Goal: Information Seeking & Learning: Learn about a topic

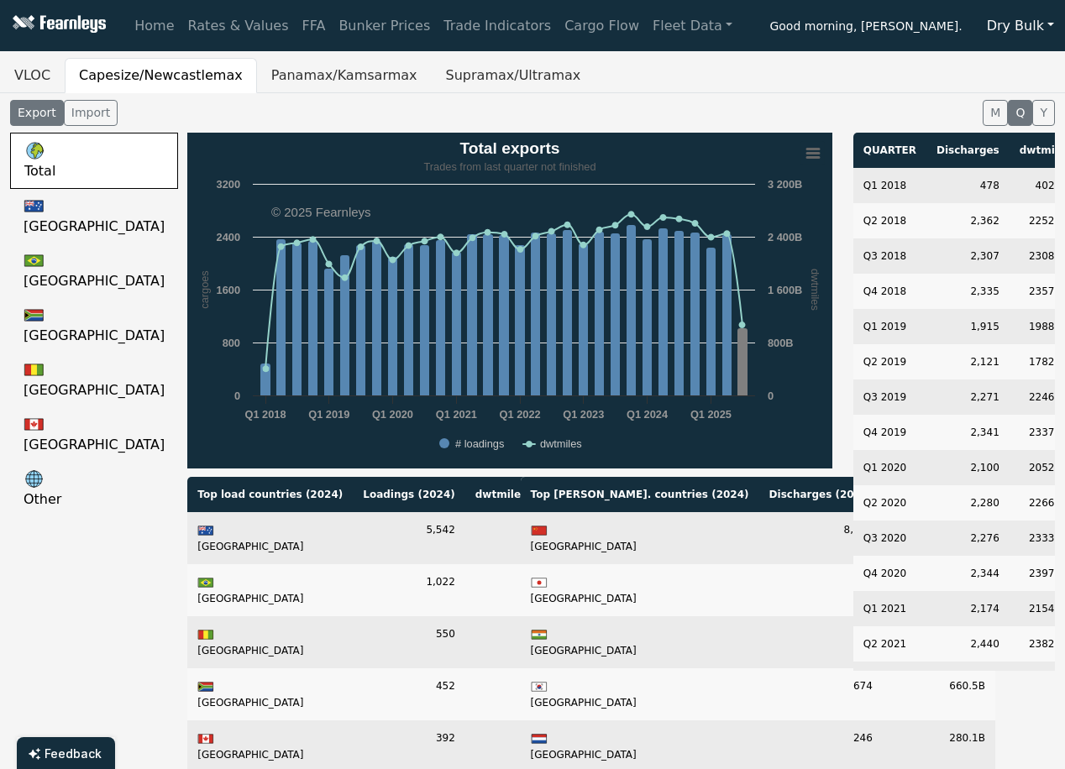
click at [1045, 21] on button "Dry Bulk" at bounding box center [1020, 26] width 89 height 32
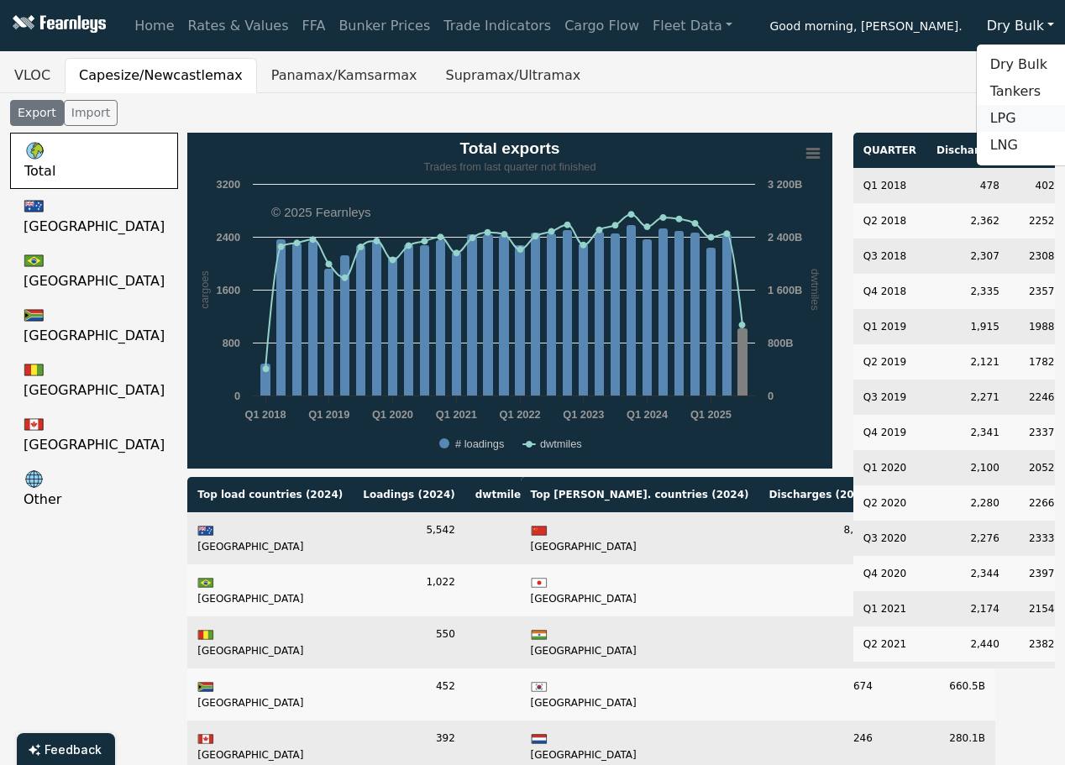
click at [1035, 122] on link "LPG" at bounding box center [1043, 118] width 133 height 27
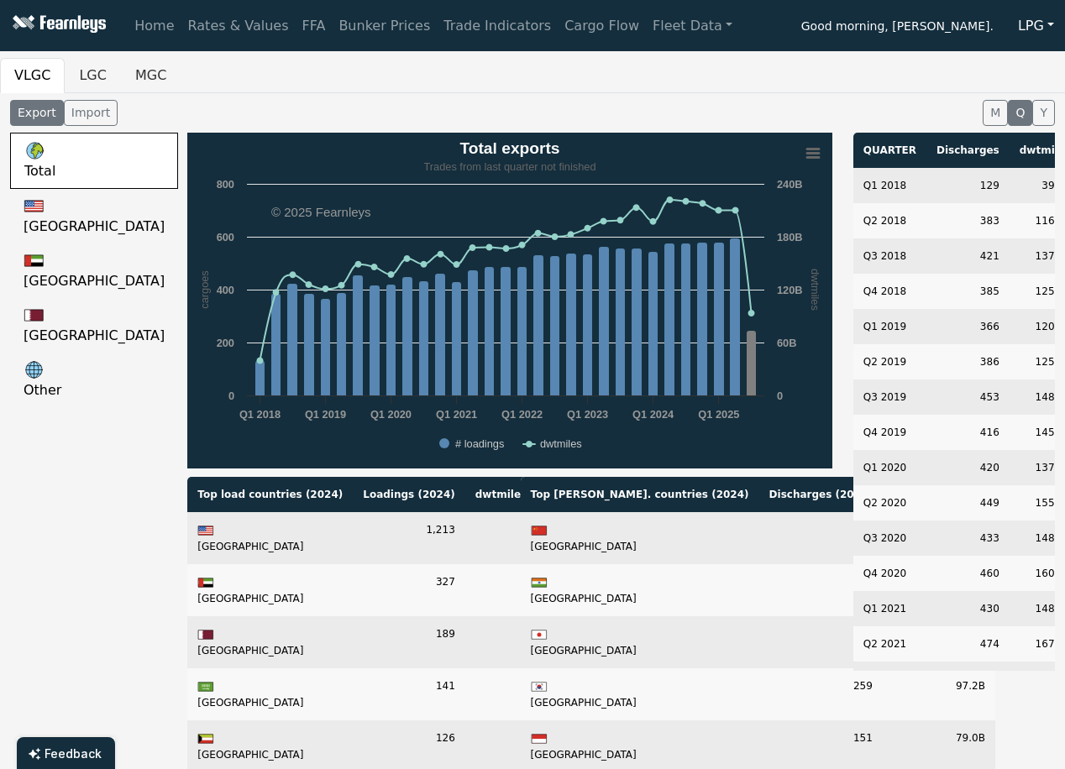
drag, startPoint x: 801, startPoint y: 3, endPoint x: 737, endPoint y: 75, distance: 95.8
click at [737, 75] on ul "VLGC LGC MGC" at bounding box center [532, 75] width 1065 height 35
click at [197, 29] on link "Rates & Values" at bounding box center [238, 26] width 114 height 34
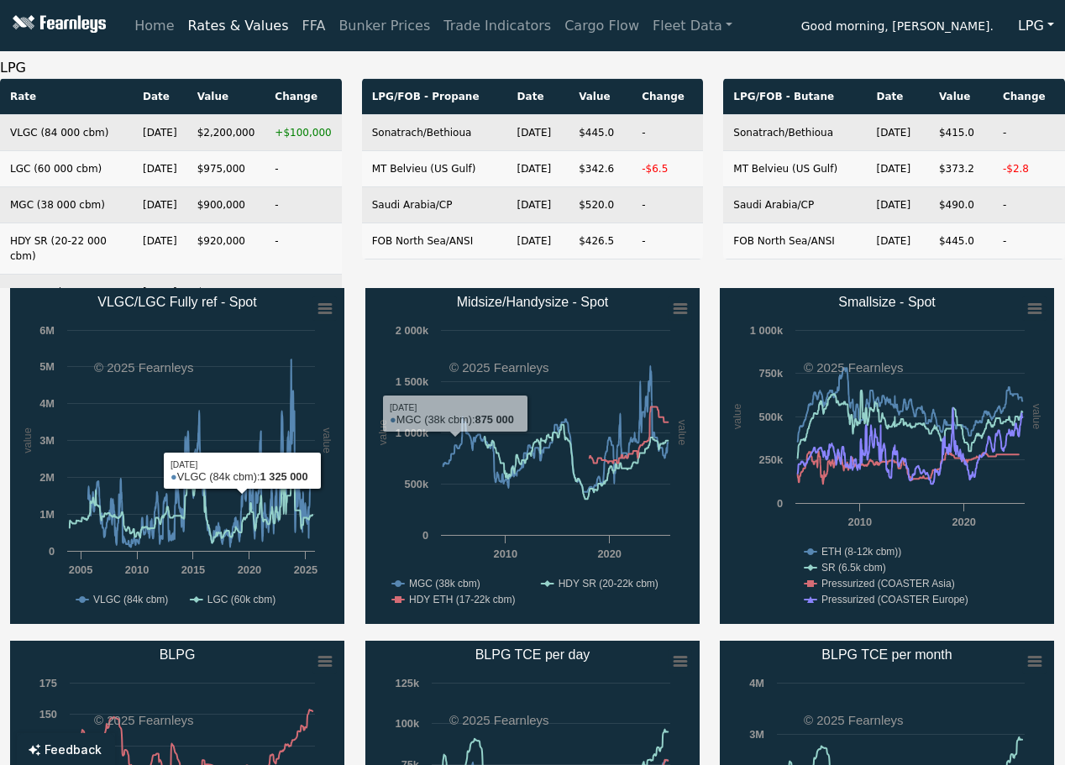
click at [299, 28] on link "FFA" at bounding box center [314, 26] width 37 height 34
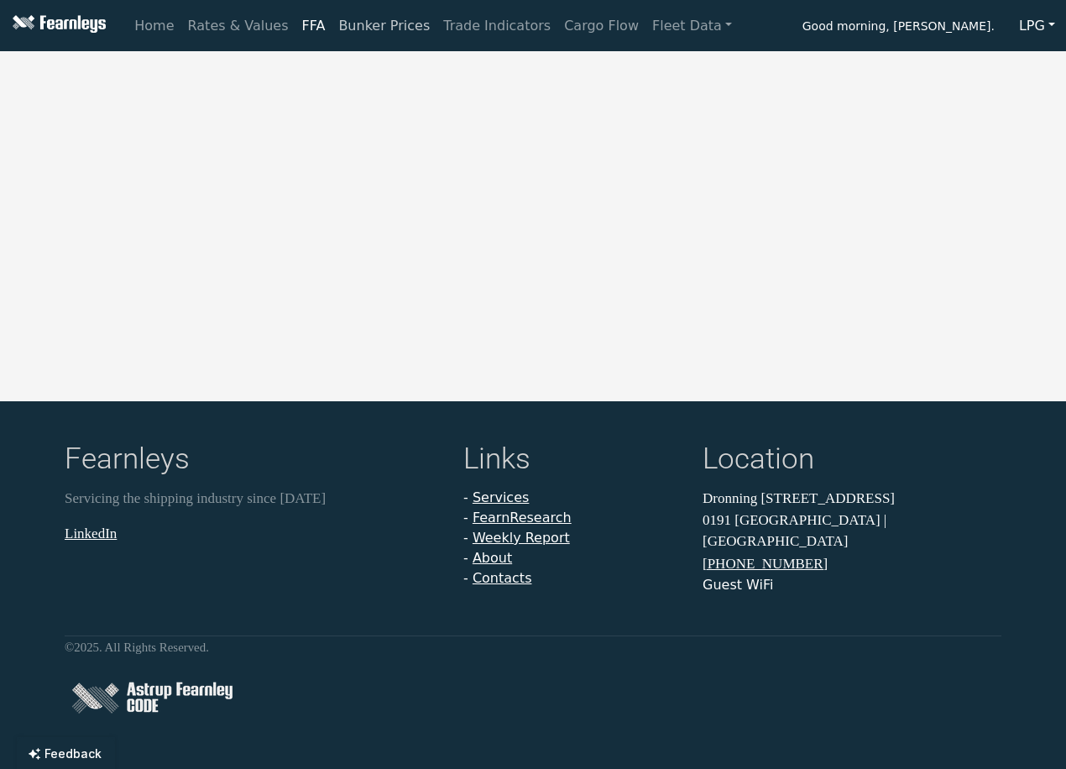
click at [332, 16] on link "Bunker Prices" at bounding box center [384, 26] width 105 height 34
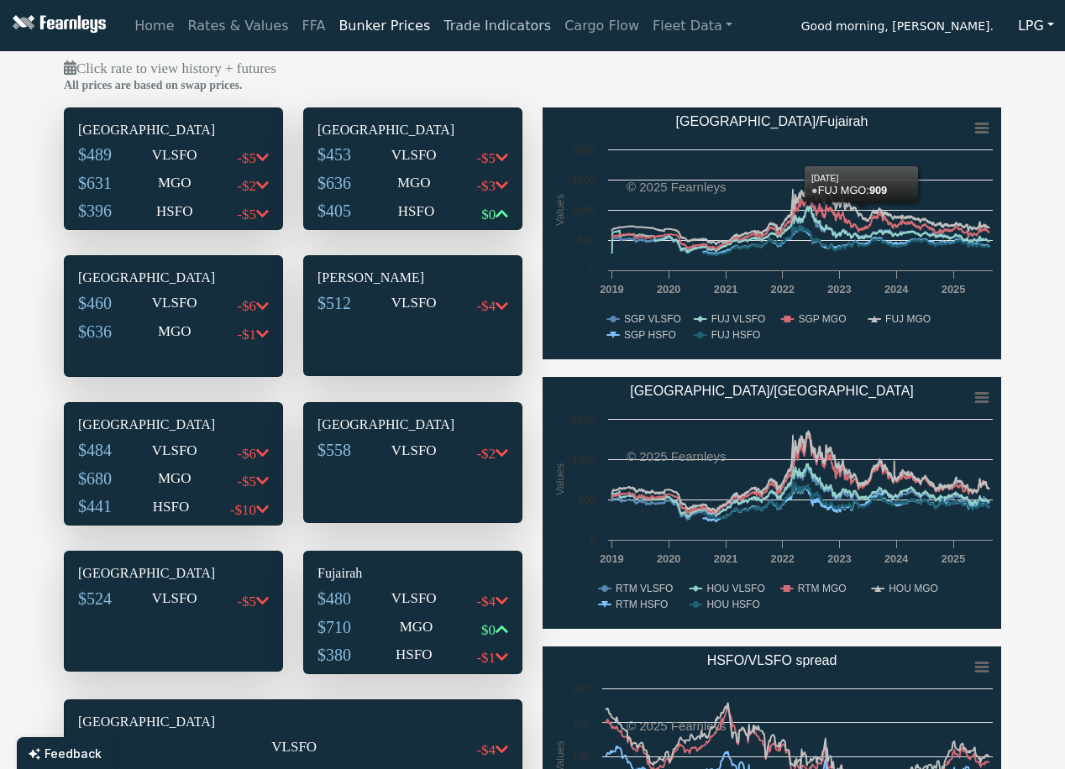
click at [472, 30] on link "Trade Indicators" at bounding box center [497, 26] width 121 height 34
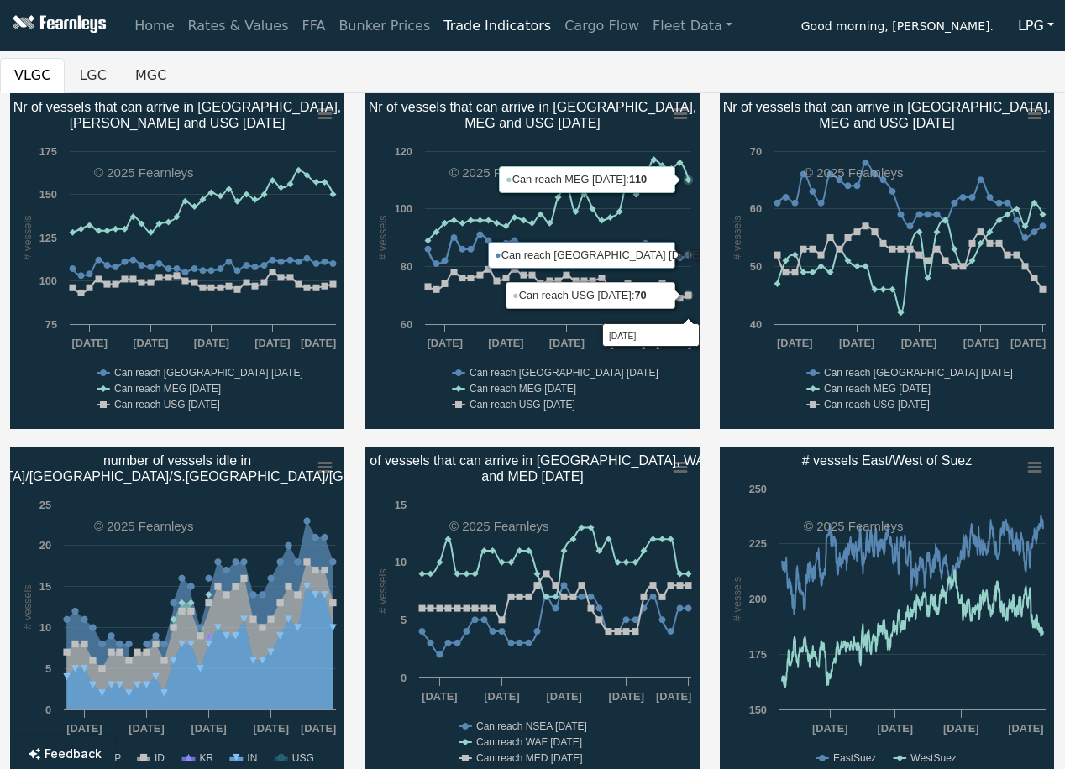
click at [711, 200] on div "Created with Highcharts 11.4.8 # vessels Chart context menu Nr of vessels that …" at bounding box center [887, 261] width 355 height 336
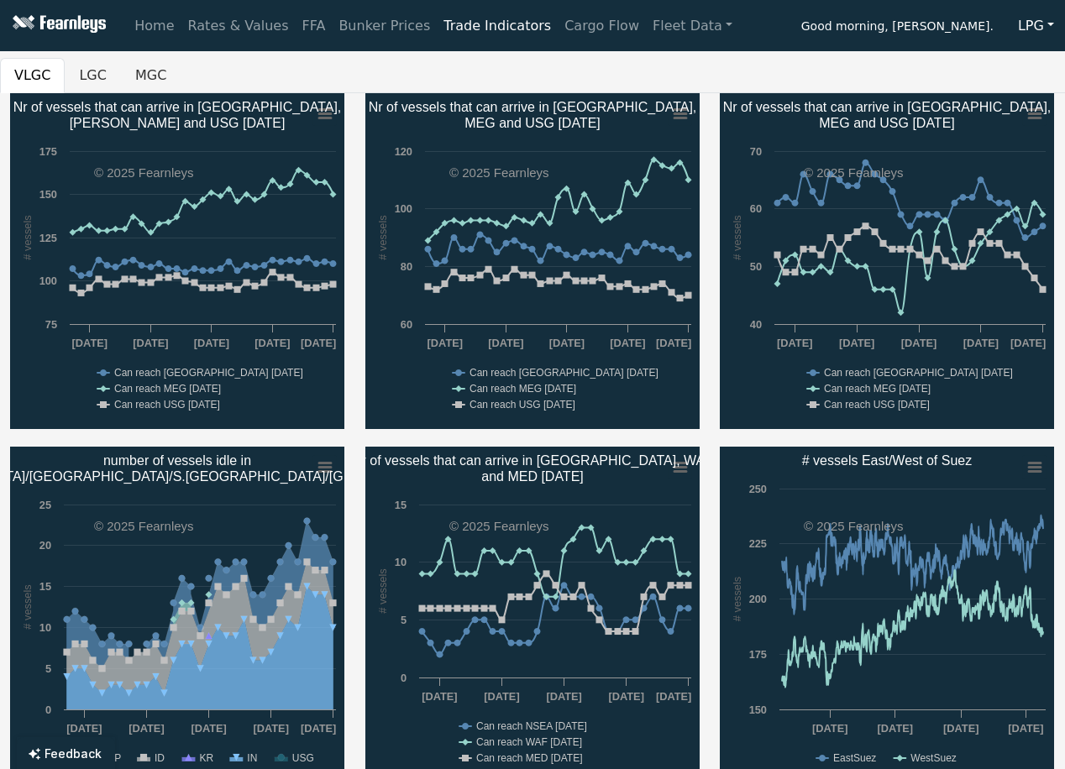
click at [713, 374] on div "Created with Highcharts 11.4.8 # vessels Chart context menu Nr of vessels that …" at bounding box center [887, 261] width 355 height 336
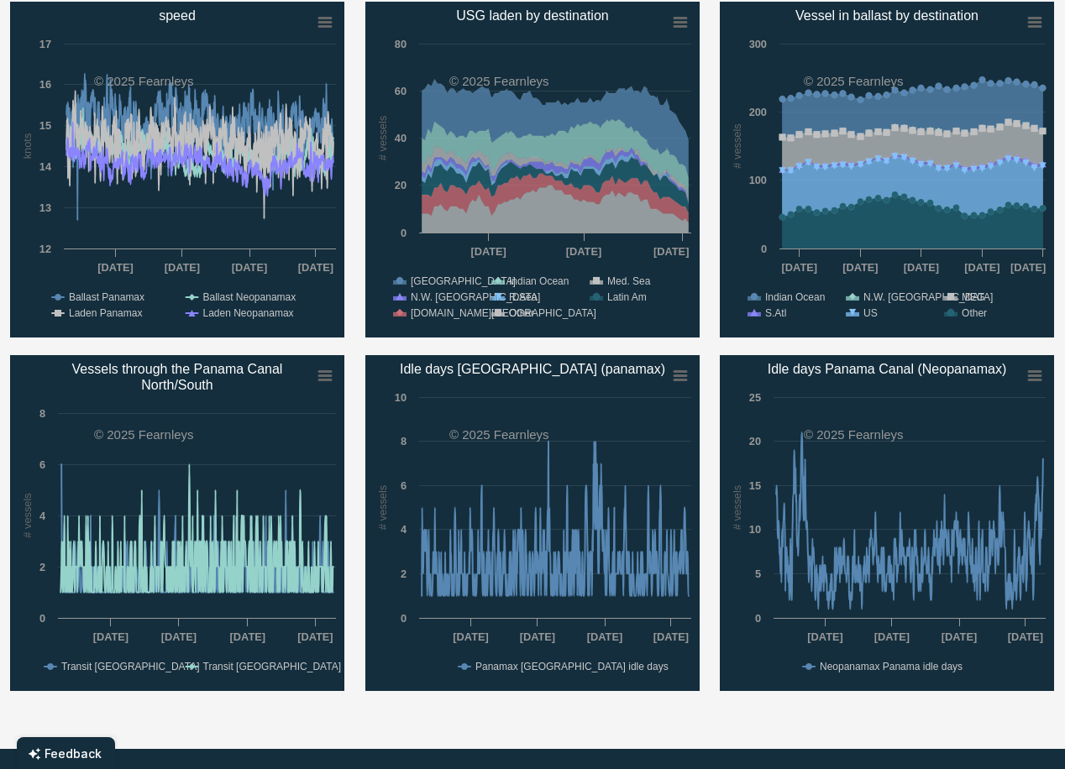
scroll to position [840, 0]
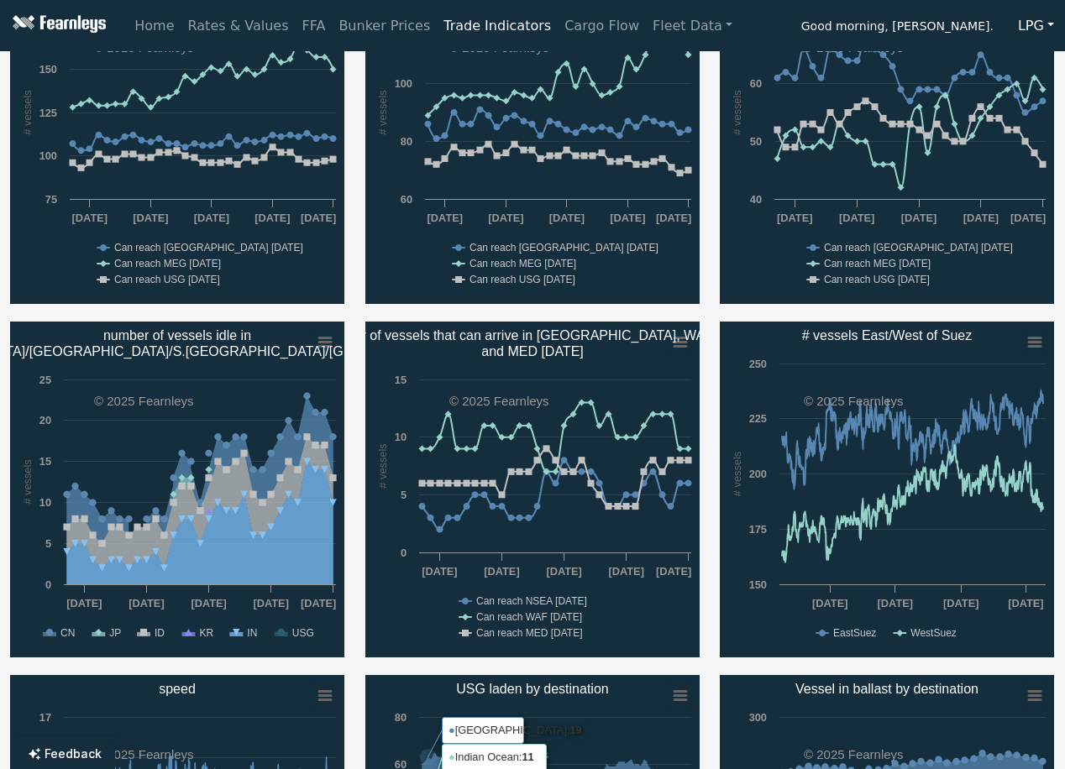
scroll to position [0, 0]
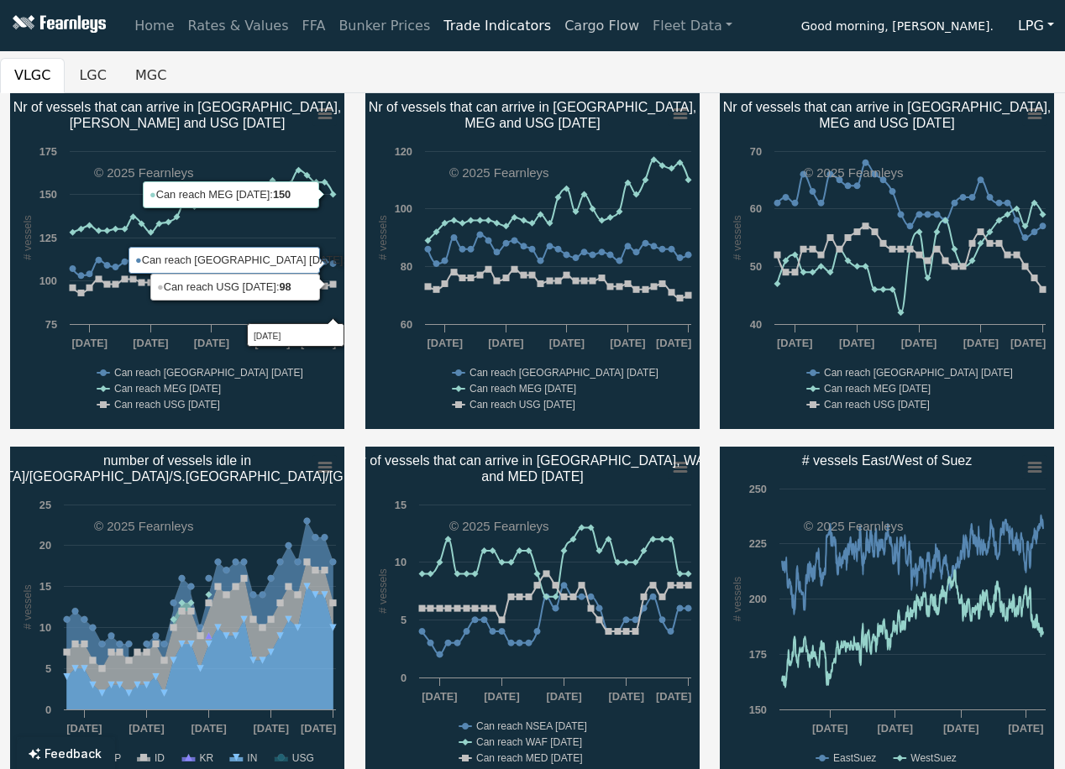
click at [558, 26] on link "Cargo Flow" at bounding box center [602, 26] width 88 height 34
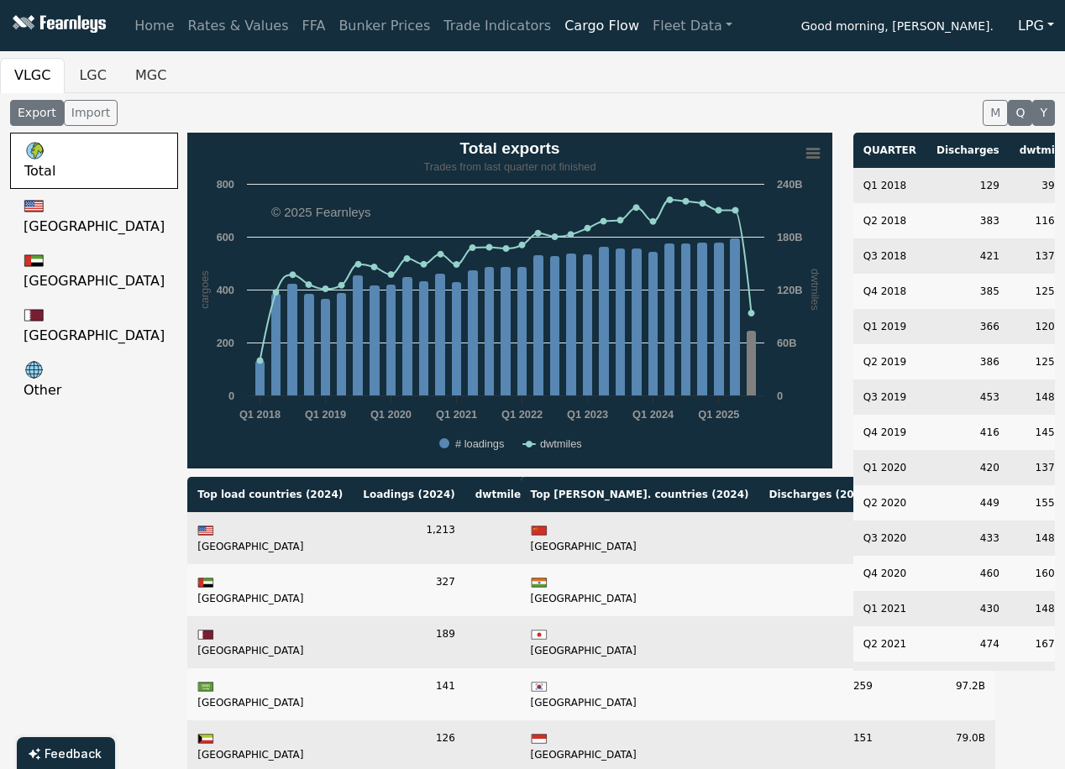
click at [1048, 109] on button "Y" at bounding box center [1043, 113] width 23 height 26
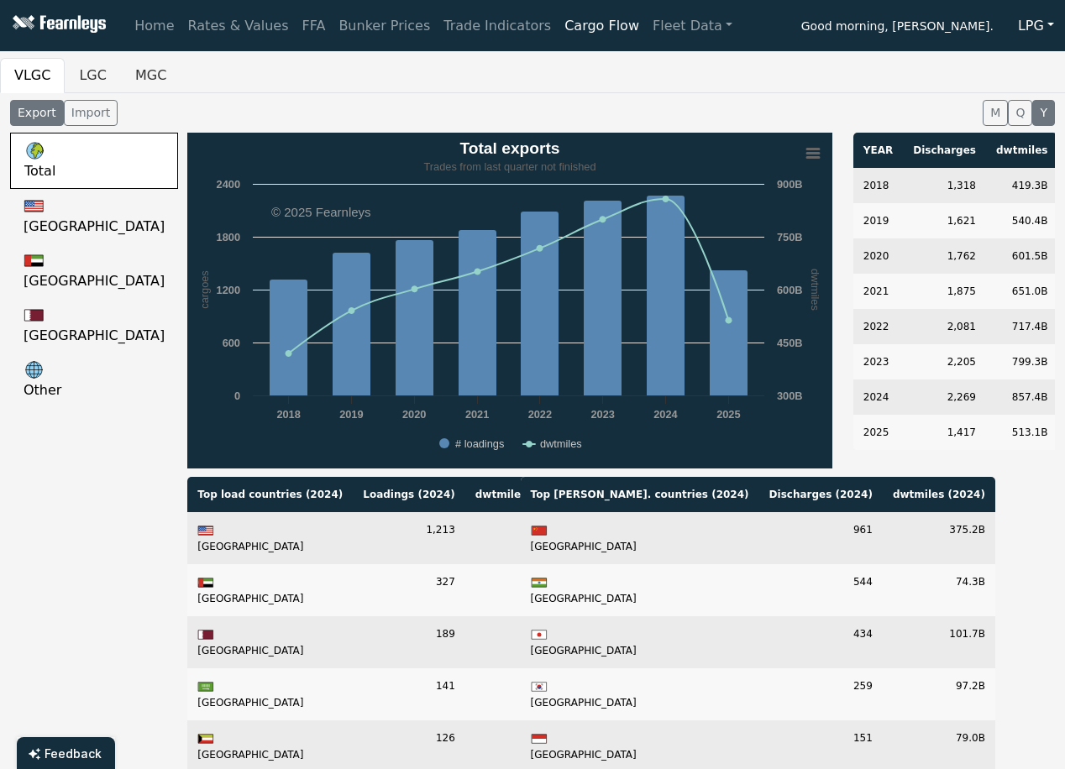
click at [857, 96] on div "Export Import M Q Y" at bounding box center [532, 112] width 1065 height 39
click at [658, 34] on link "Fleet Data" at bounding box center [692, 26] width 93 height 34
click at [660, 64] on link "Fleet Stats" at bounding box center [713, 72] width 106 height 34
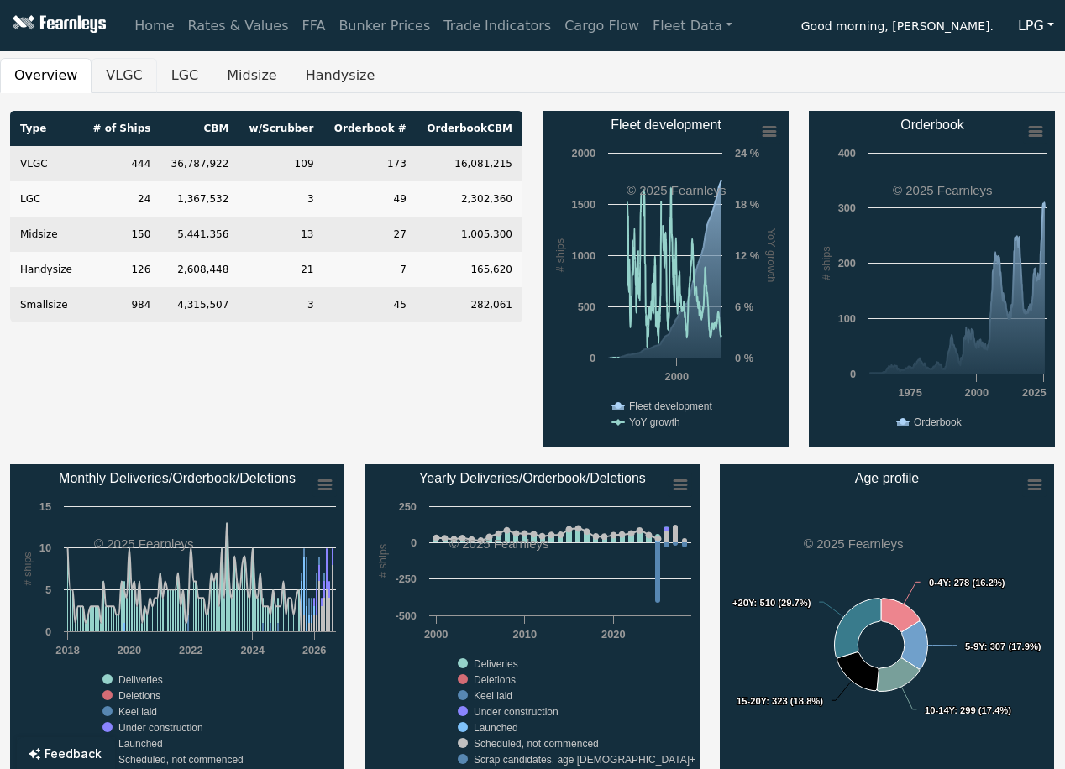
click at [128, 76] on button "VLGC" at bounding box center [124, 75] width 65 height 35
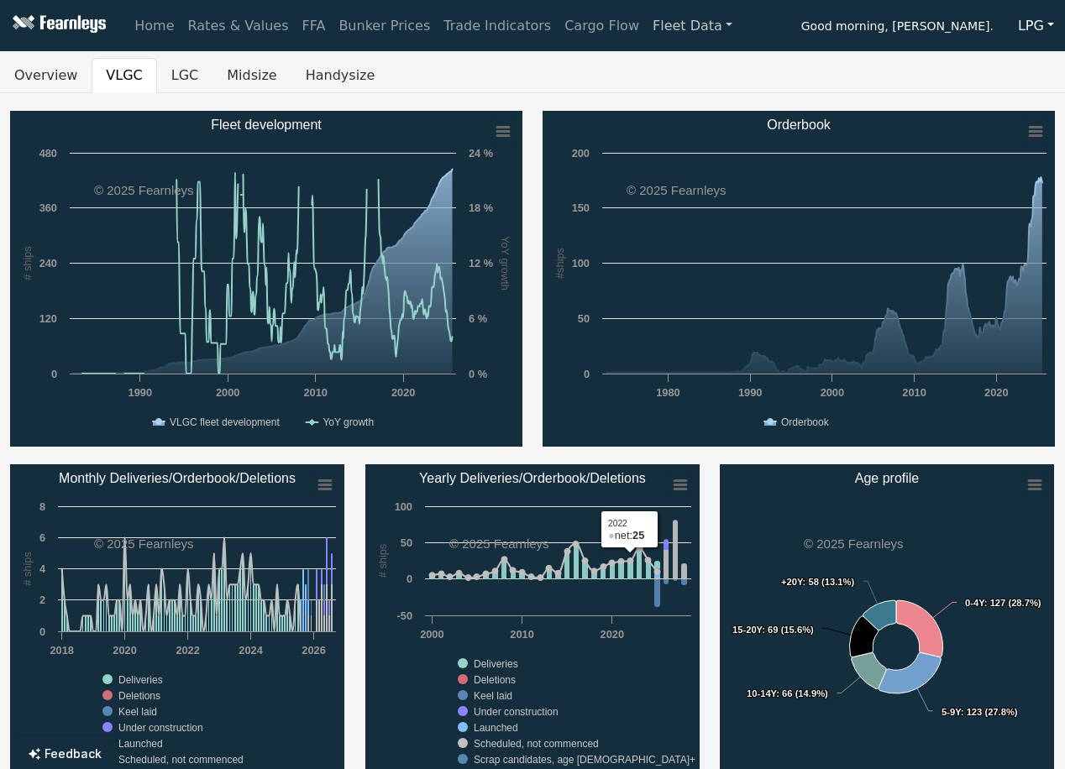
click at [646, 29] on link "Fleet Data" at bounding box center [692, 26] width 93 height 34
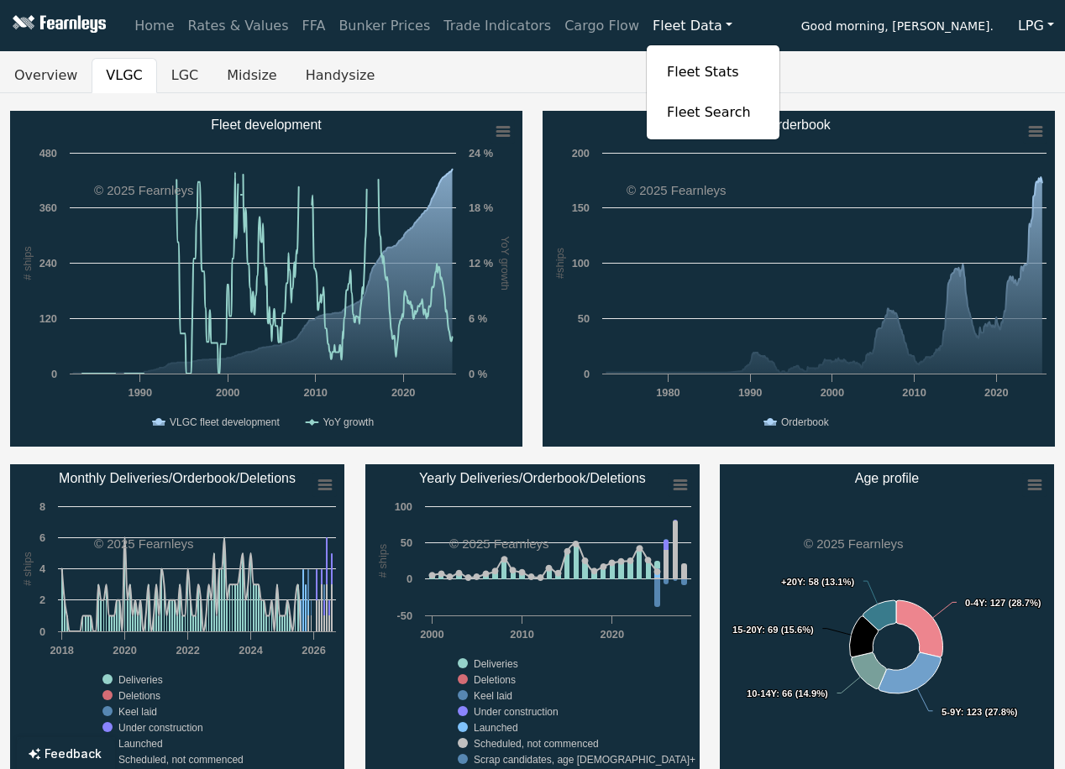
click at [776, 102] on div "Overview VLGC LGC Midsize Handysize Created with Highcharts 11.4.8 # ships YoY …" at bounding box center [532, 656] width 1065 height 1197
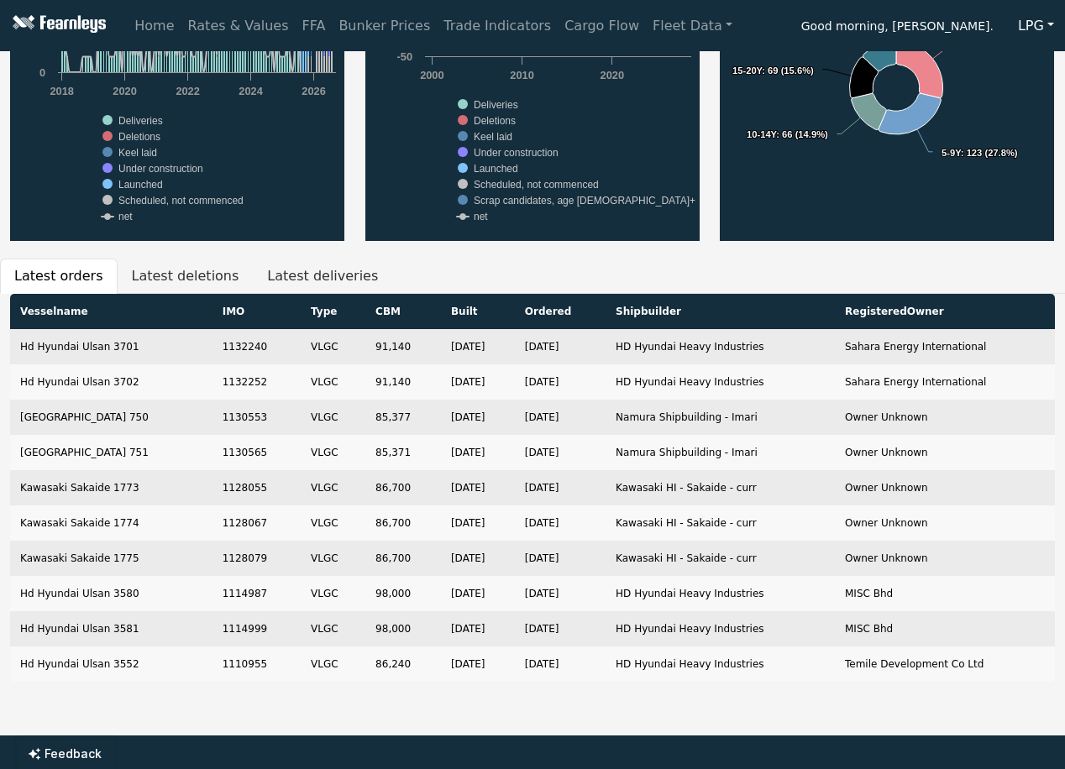
scroll to position [588, 0]
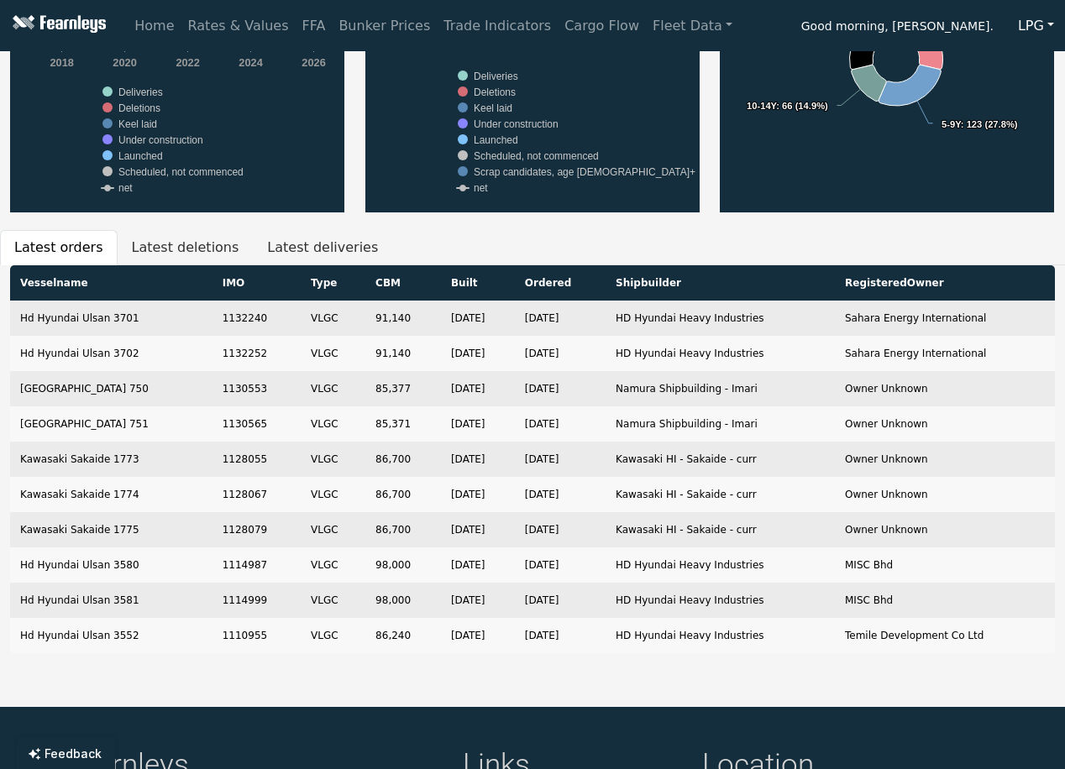
click at [609, 226] on div "Created with Highcharts 11.4.8 # ships YoY growth Chart context menu Fleet deve…" at bounding box center [532, 95] width 1065 height 1144
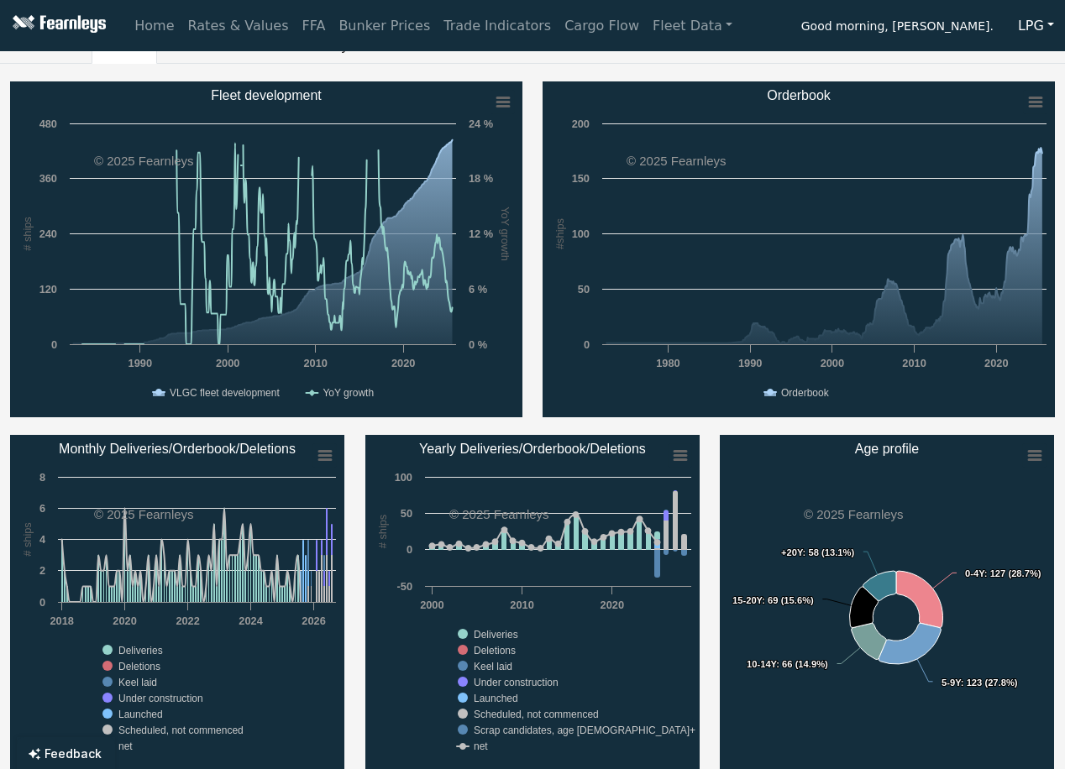
scroll to position [0, 0]
